Goal: Share content

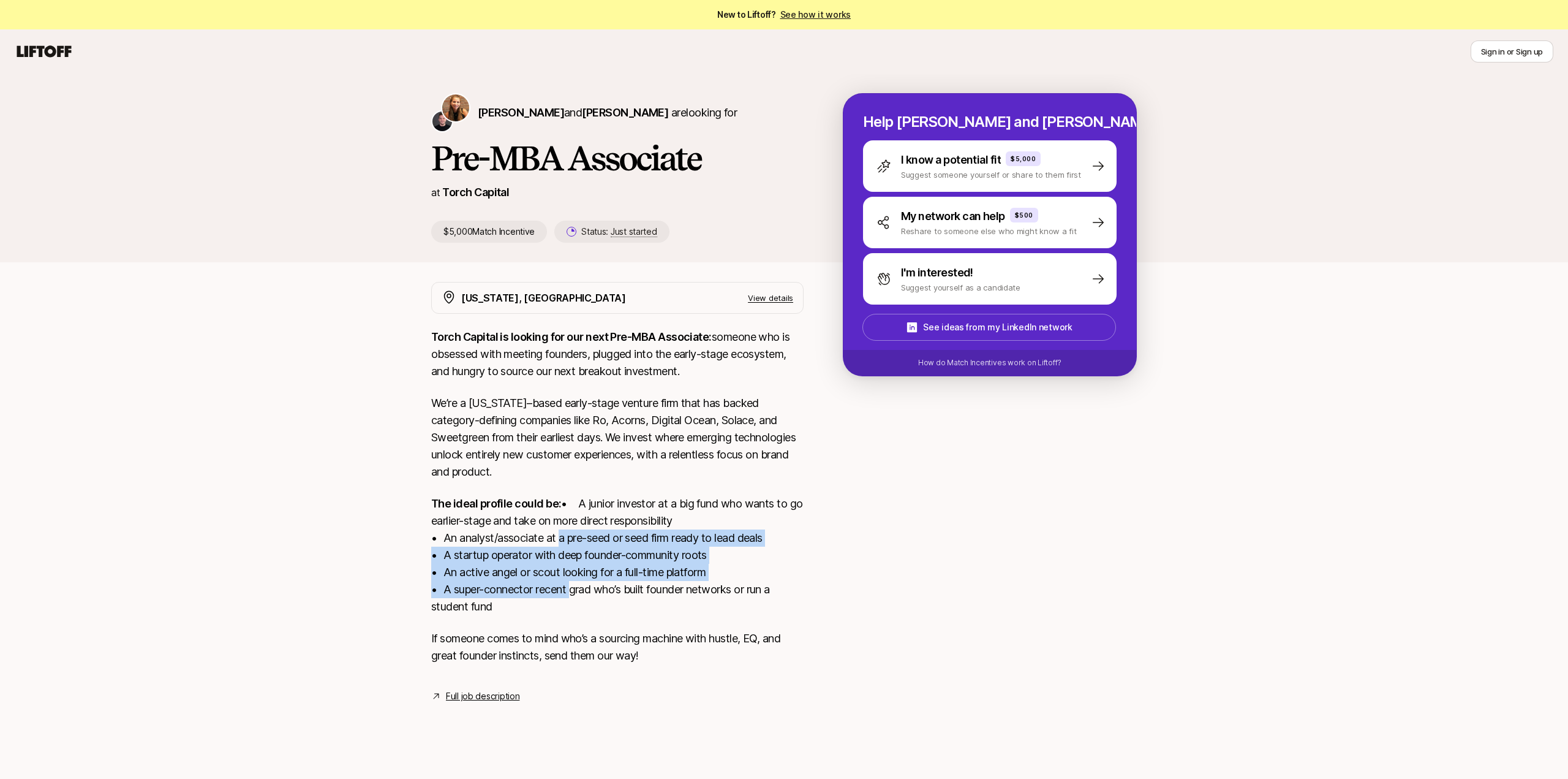
drag, startPoint x: 565, startPoint y: 594, endPoint x: 556, endPoint y: 548, distance: 46.9
click at [556, 548] on p "The ideal profile could be: • A junior investor at a big fund who wants to go e…" at bounding box center [617, 556] width 372 height 120
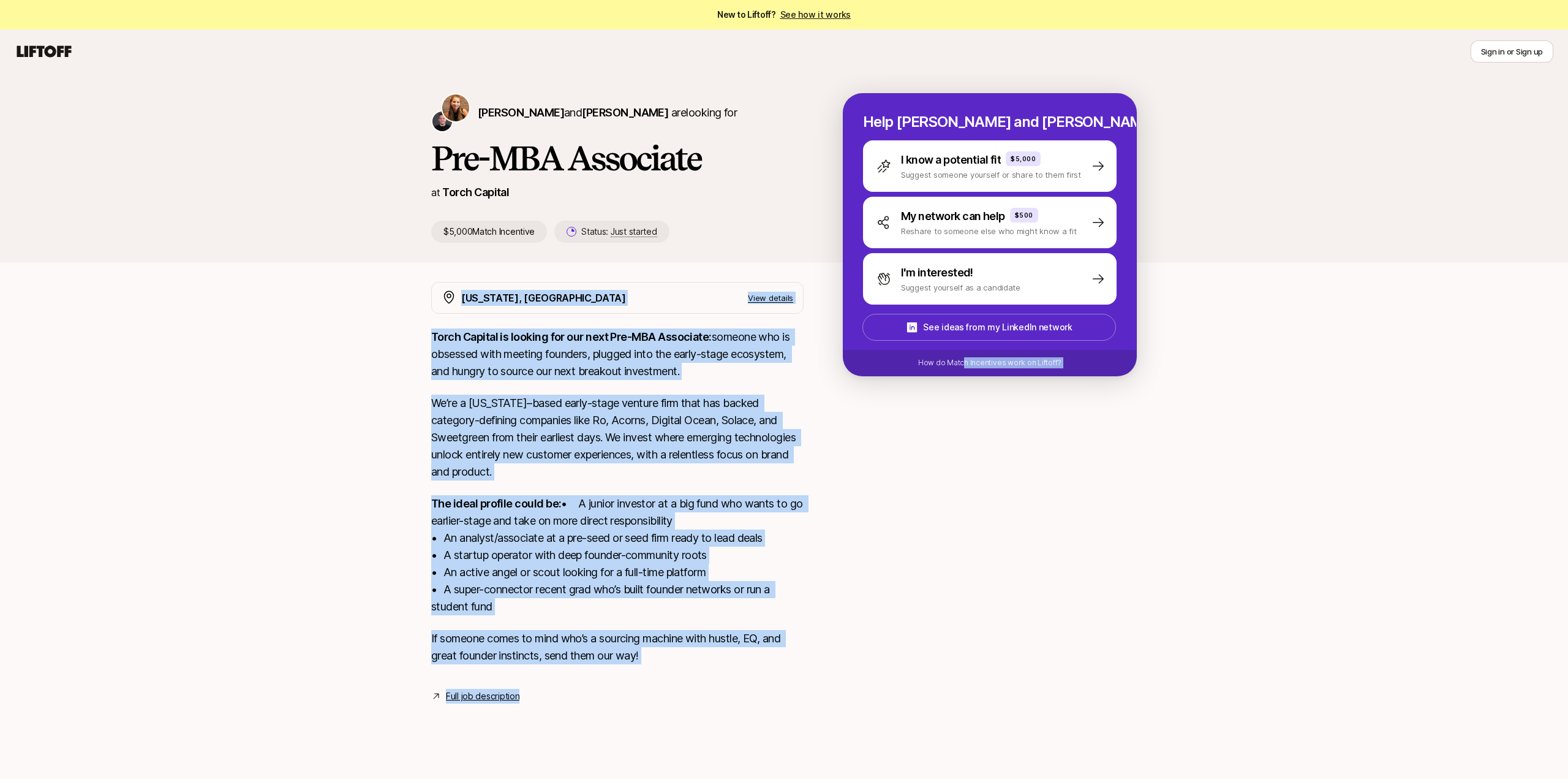
drag, startPoint x: 964, startPoint y: 372, endPoint x: 954, endPoint y: 383, distance: 14.9
click at [954, 383] on div "[PERSON_NAME] and [PERSON_NAME] are looking for Pre-MBA Associate at Torch Capi…" at bounding box center [784, 403] width 1568 height 659
drag, startPoint x: 956, startPoint y: 368, endPoint x: 917, endPoint y: 421, distance: 65.8
click at [917, 421] on div "[PERSON_NAME] and [PERSON_NAME] are looking for Pre-MBA Associate at Torch Capi…" at bounding box center [784, 403] width 1568 height 659
click at [917, 421] on div at bounding box center [990, 485] width 294 height 407
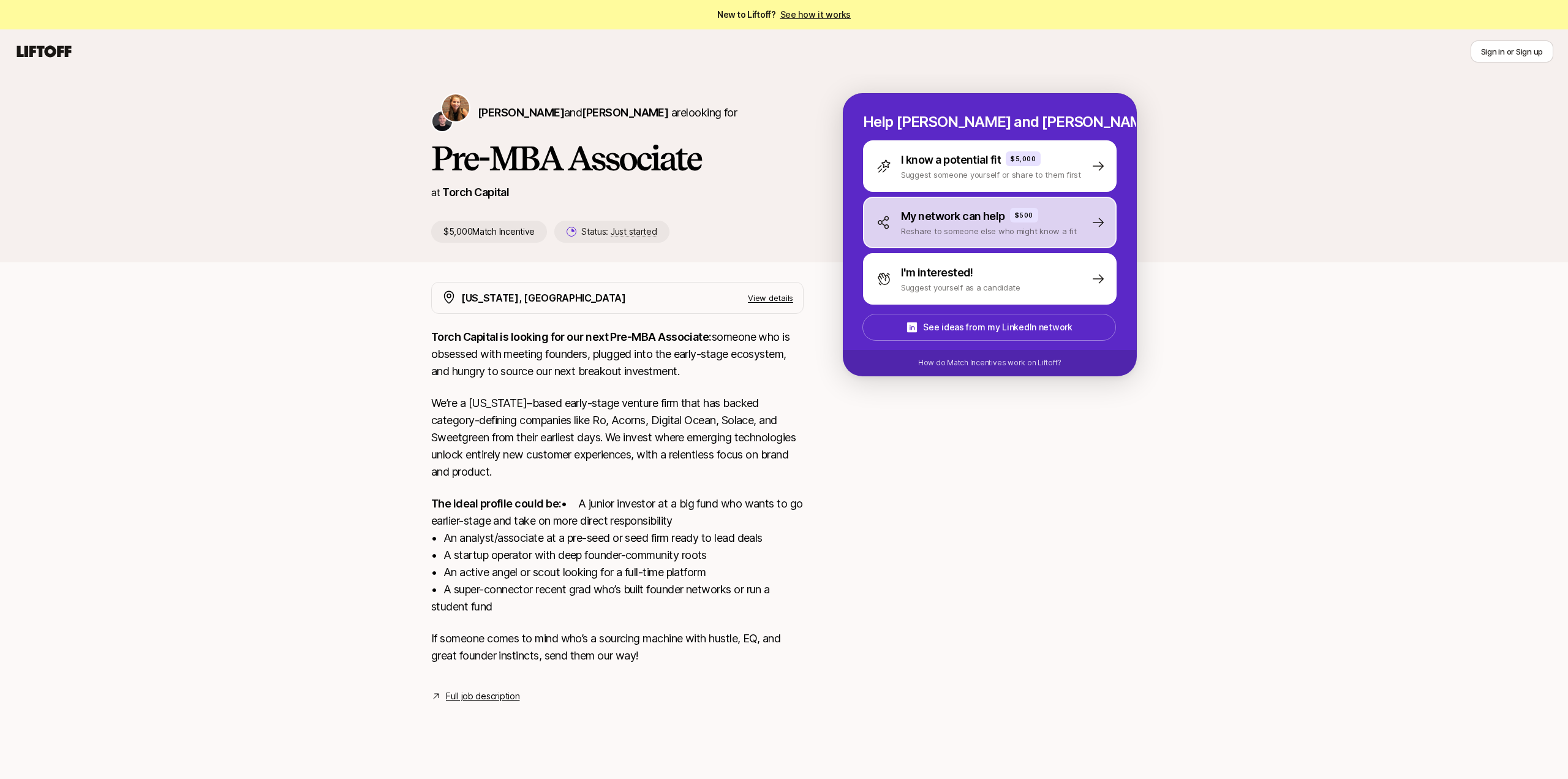
click at [950, 226] on p "Reshare to someone else who might know a fit" at bounding box center [989, 231] width 176 height 12
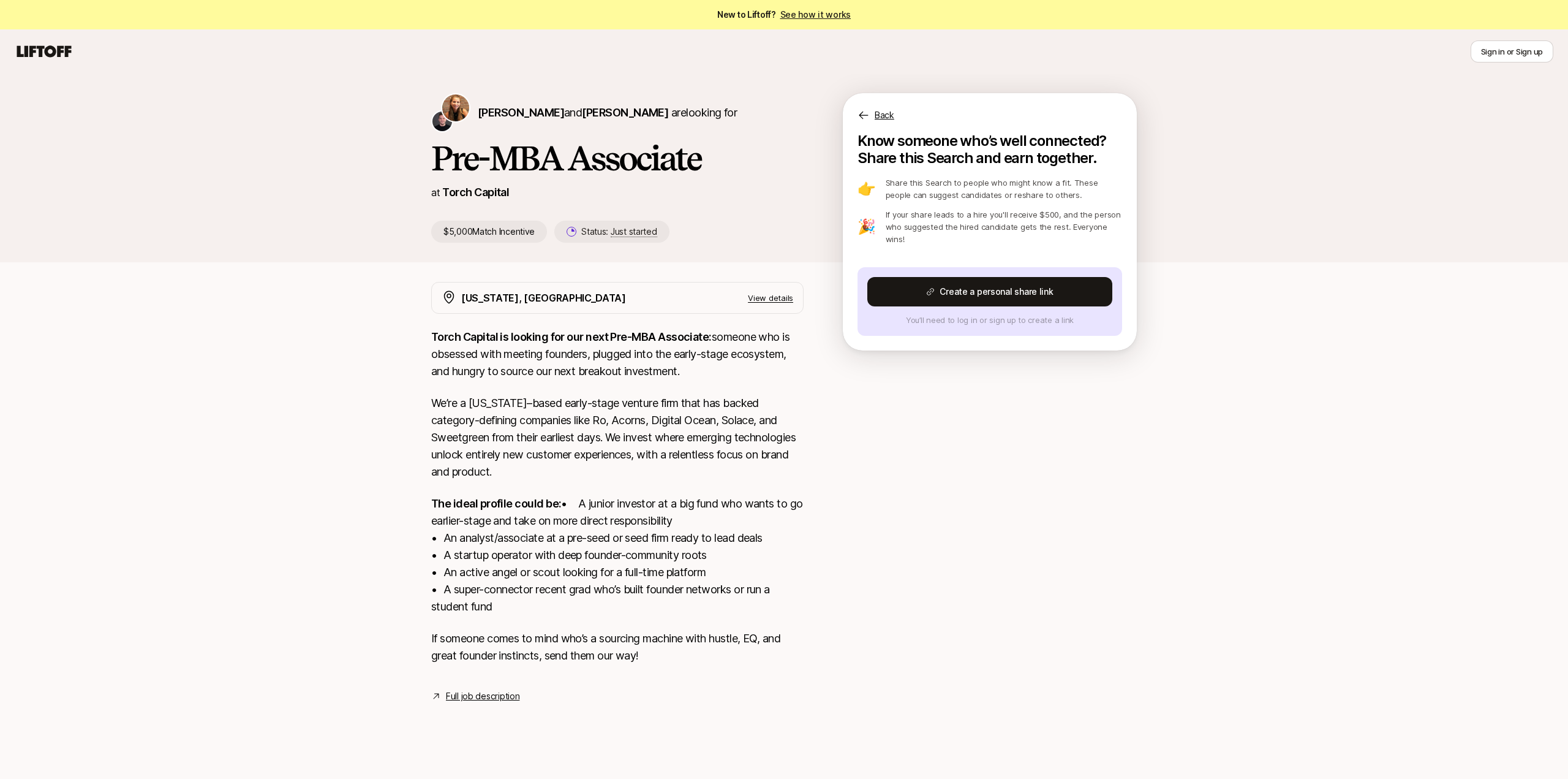
click at [885, 114] on p "Back" at bounding box center [885, 115] width 20 height 14
